Goal: Find specific page/section: Find specific page/section

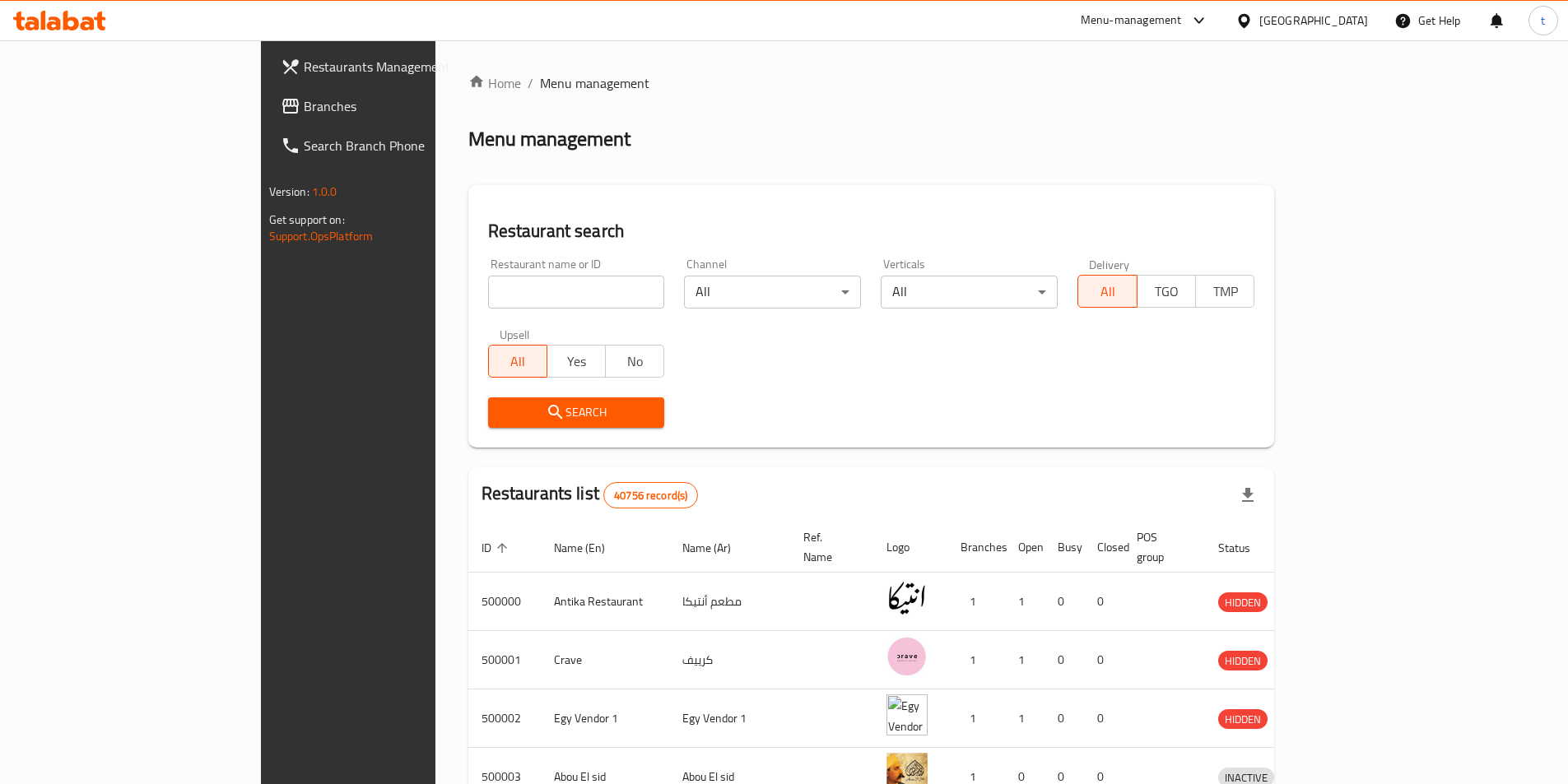
click at [1341, 32] on div "[GEOGRAPHIC_DATA]" at bounding box center [1302, 21] width 159 height 40
click at [1339, 24] on div "[GEOGRAPHIC_DATA]" at bounding box center [1313, 21] width 109 height 18
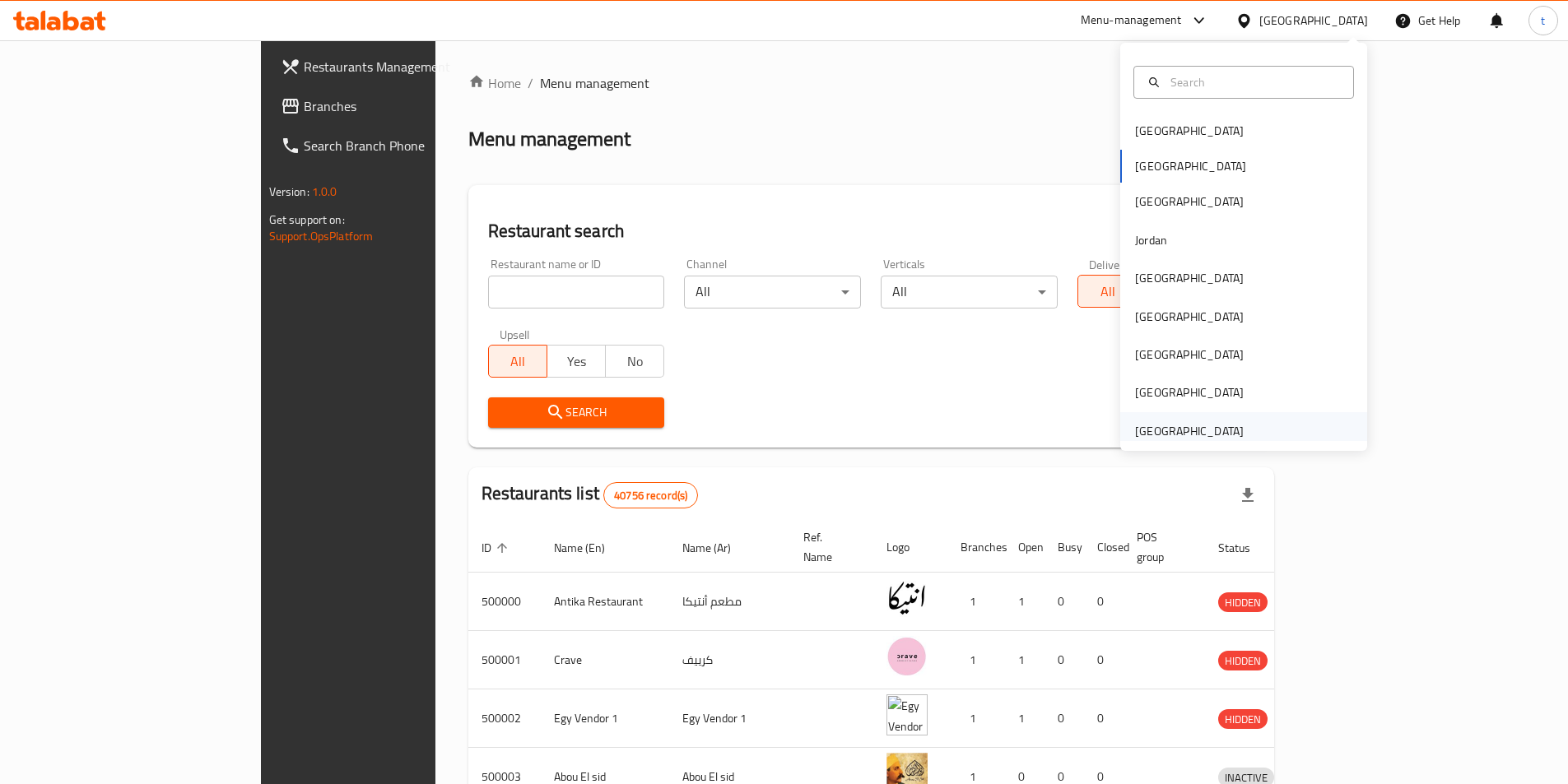
click at [1144, 432] on div "[GEOGRAPHIC_DATA]" at bounding box center [1188, 431] width 109 height 18
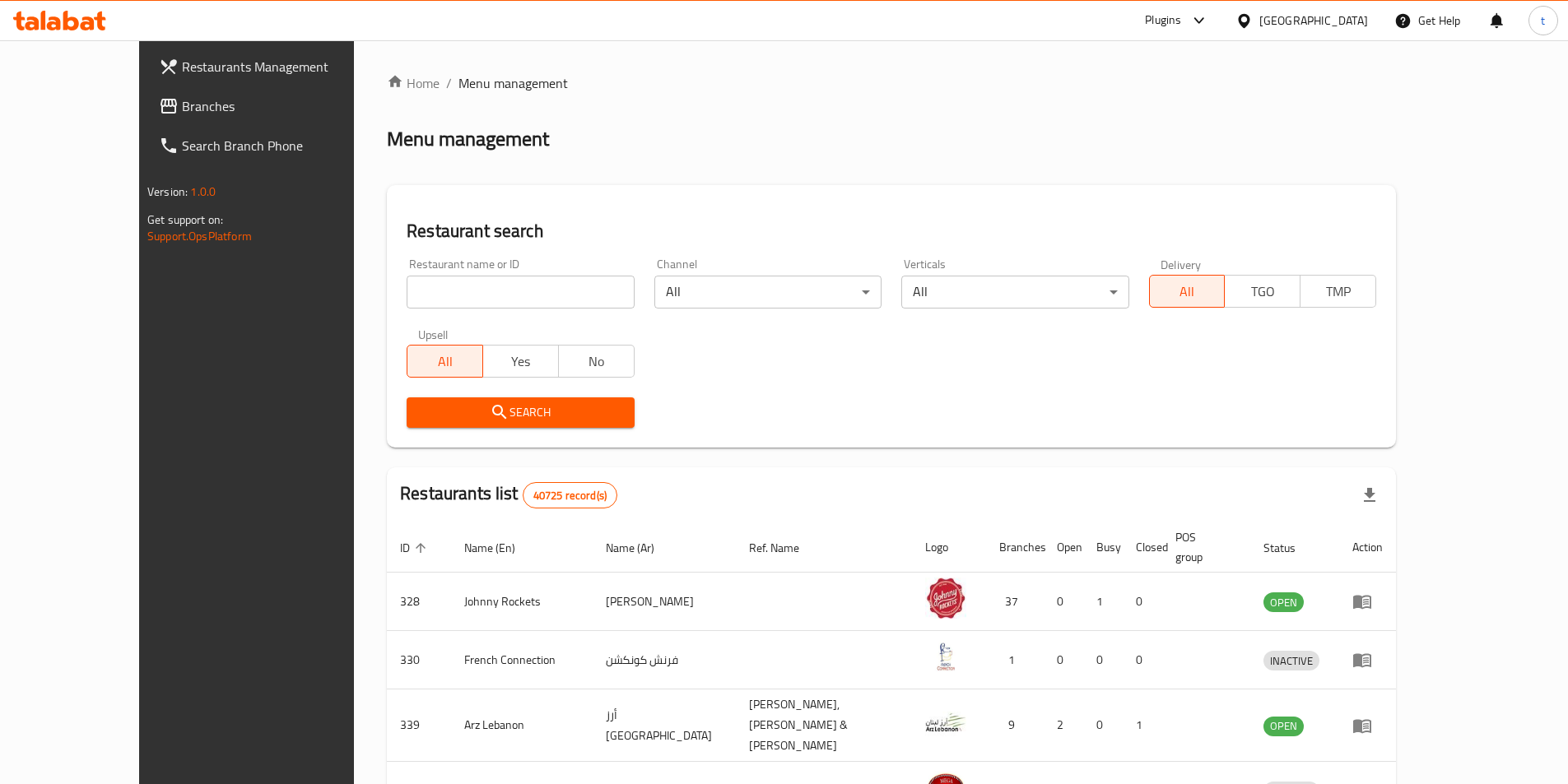
click at [478, 273] on div "Restaurant name or ID Restaurant name or ID" at bounding box center [520, 283] width 227 height 51
click at [476, 280] on input "search" at bounding box center [520, 293] width 227 height 33
paste input "774439"
type input "774439"
click at [181, 116] on span "Branches" at bounding box center [284, 106] width 206 height 20
